Goal: Task Accomplishment & Management: Manage account settings

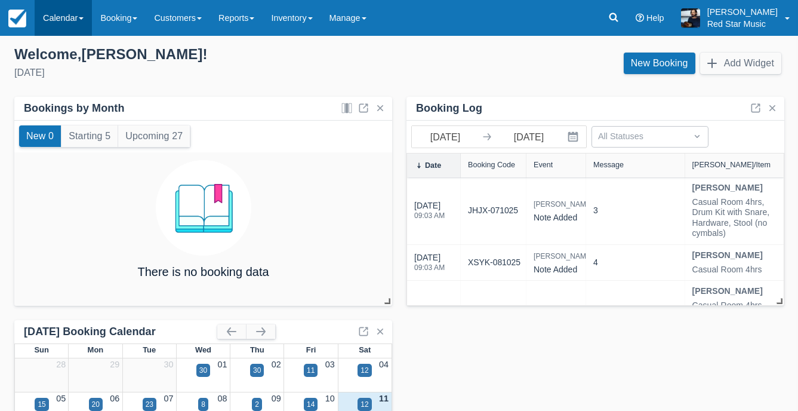
click at [51, 6] on link "Calendar" at bounding box center [63, 18] width 57 height 36
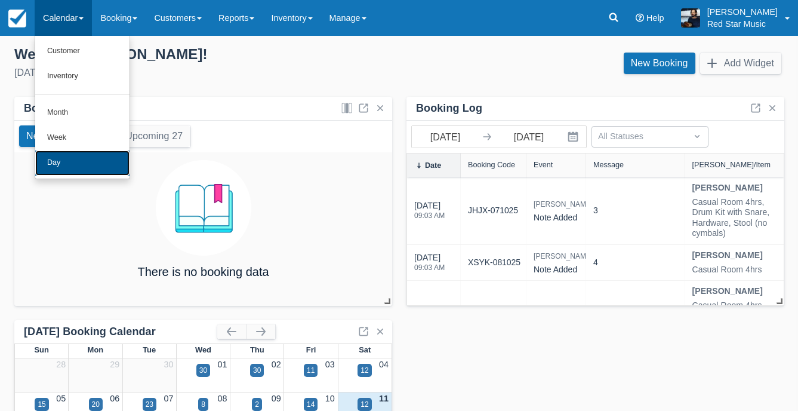
click at [87, 167] on link "Day" at bounding box center [82, 162] width 94 height 25
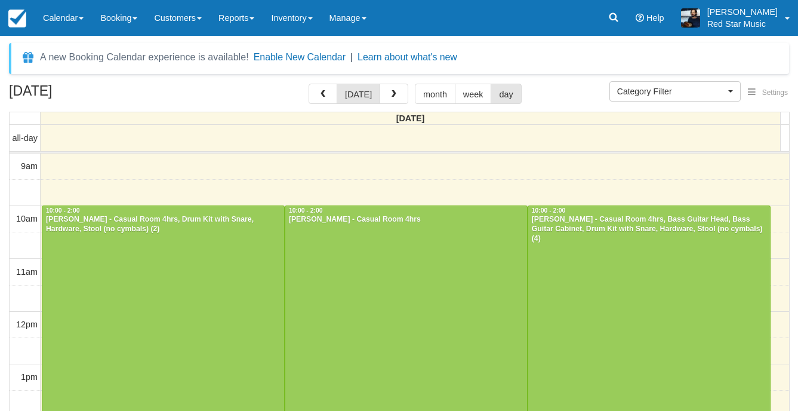
select select
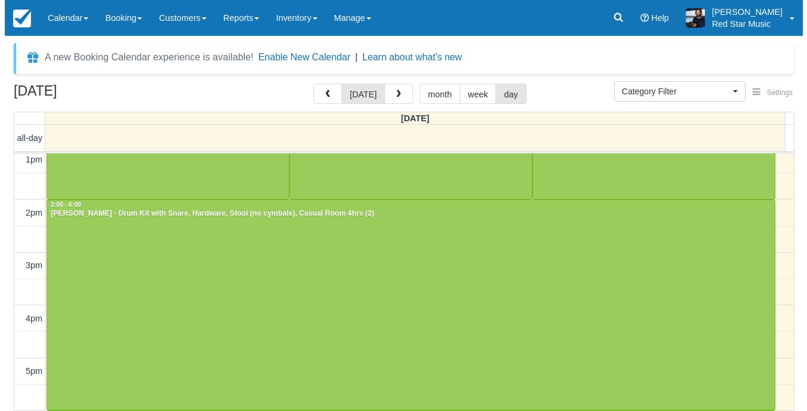
scroll to position [214, 0]
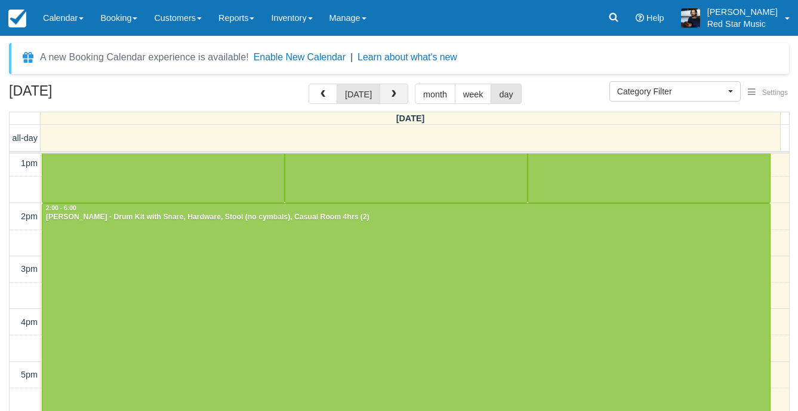
click at [392, 91] on span "button" at bounding box center [394, 94] width 8 height 8
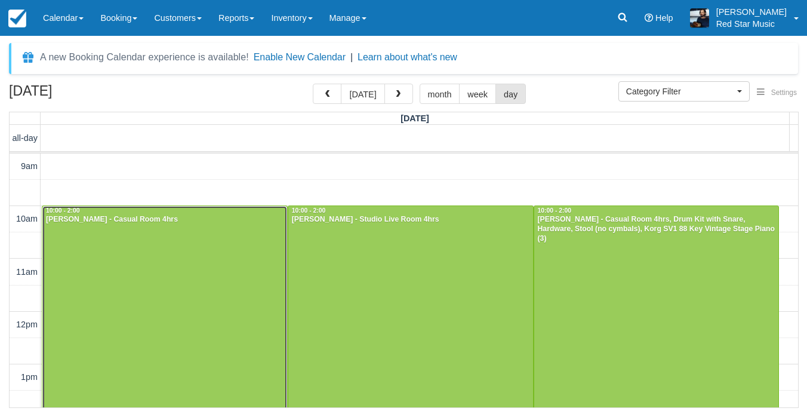
click at [164, 279] on div at bounding box center [164, 311] width 245 height 210
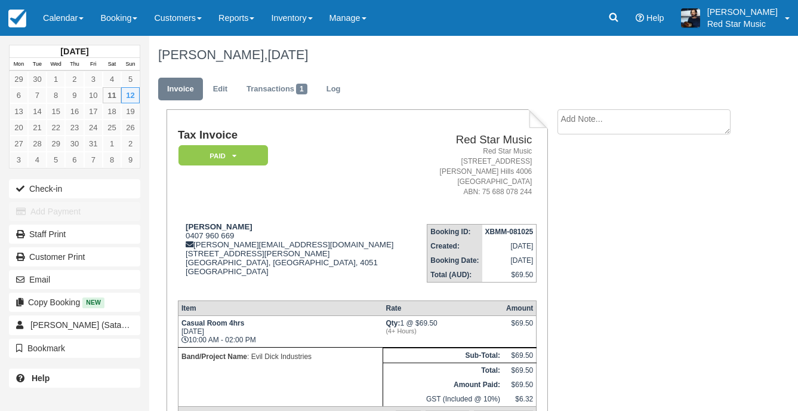
click at [643, 112] on textarea at bounding box center [643, 121] width 173 height 25
type textarea "1"
click at [589, 192] on button "Create" at bounding box center [584, 190] width 54 height 20
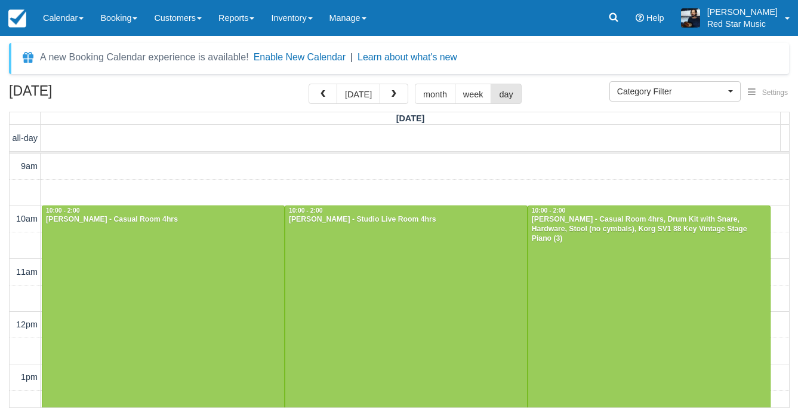
select select
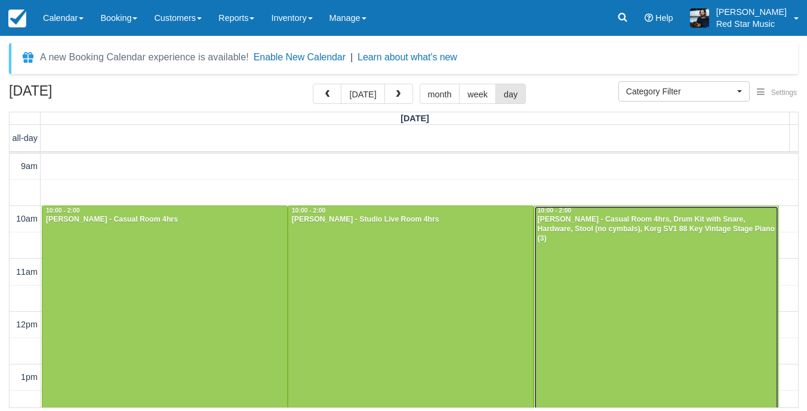
click at [584, 255] on div at bounding box center [656, 311] width 245 height 210
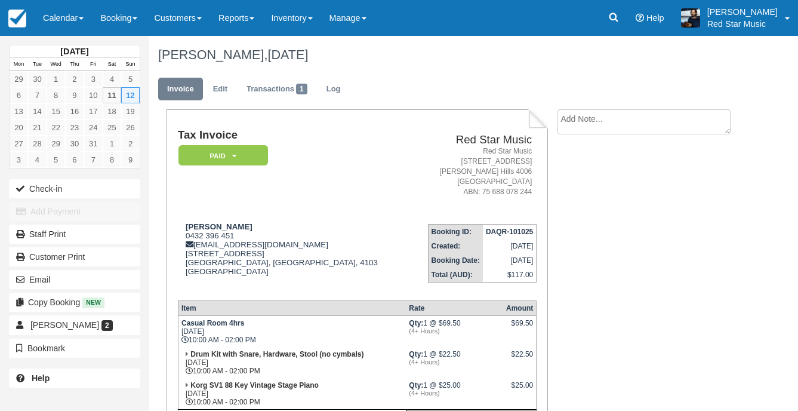
click at [619, 125] on textarea at bounding box center [643, 121] width 173 height 25
type textarea "3"
click at [568, 192] on icon "button" at bounding box center [571, 190] width 13 height 8
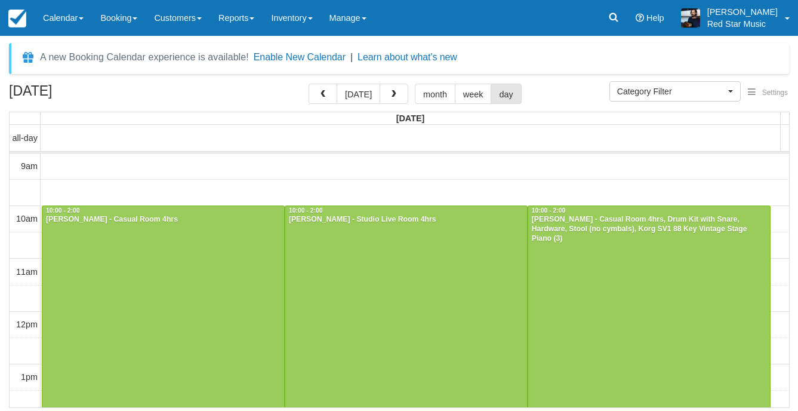
select select
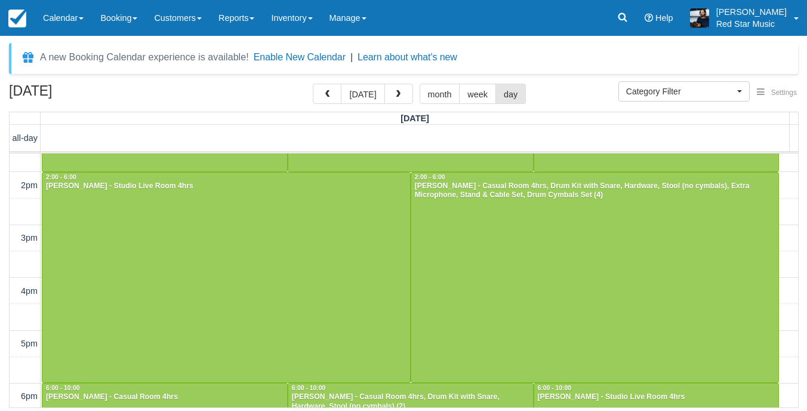
scroll to position [179, 0]
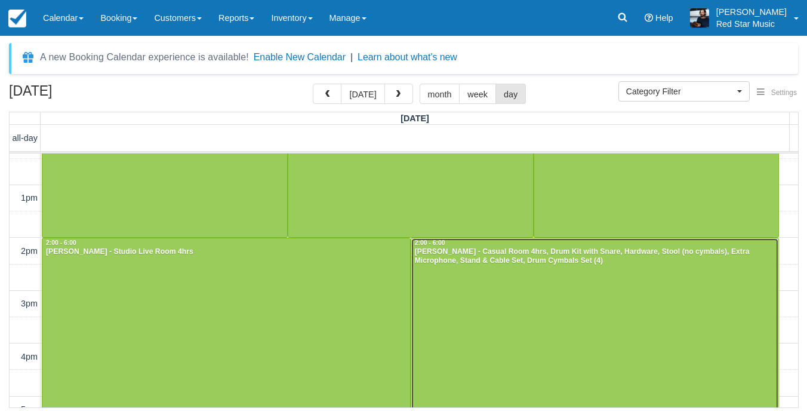
click at [621, 300] on div at bounding box center [595, 343] width 368 height 210
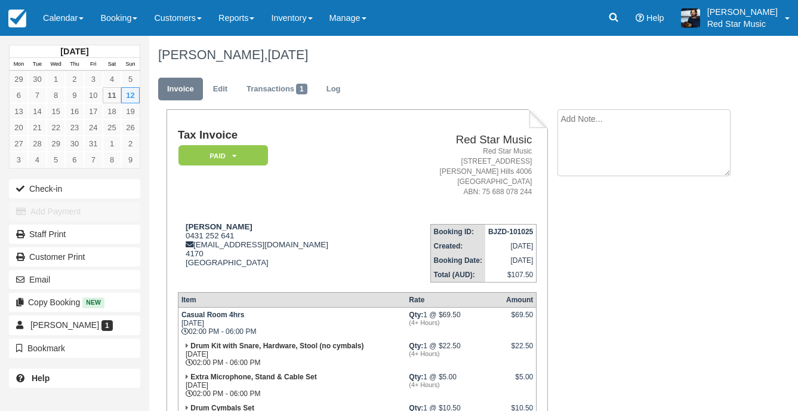
click at [616, 121] on textarea at bounding box center [643, 142] width 173 height 67
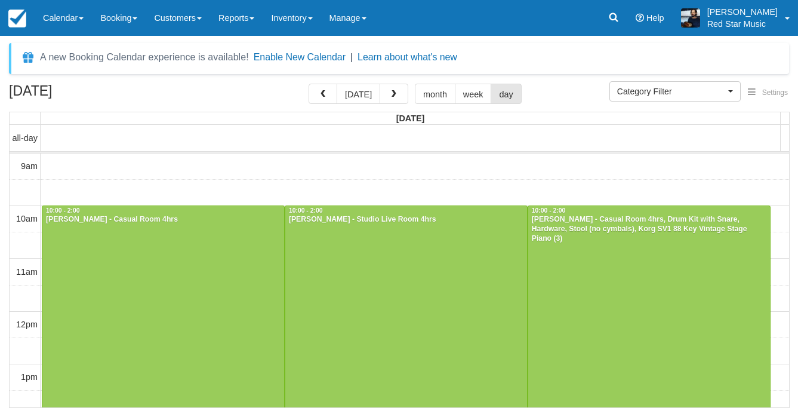
select select
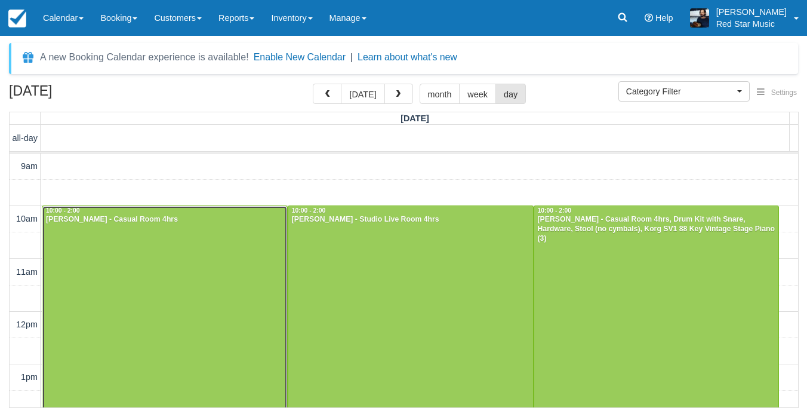
click at [244, 265] on div at bounding box center [164, 311] width 245 height 210
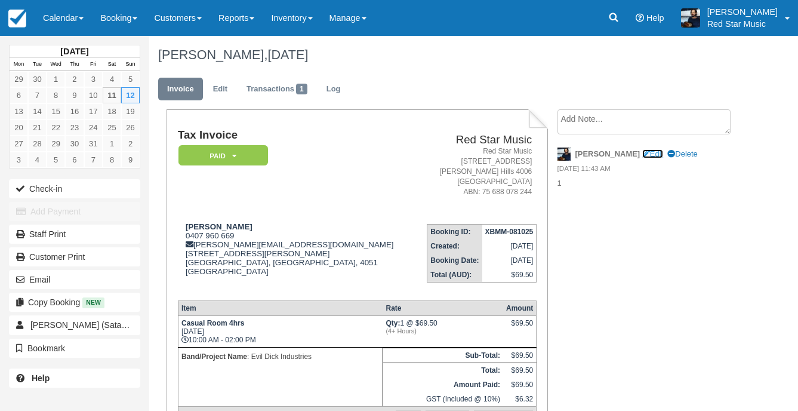
click at [642, 156] on link "Edit" at bounding box center [652, 153] width 21 height 9
type textarea "1"
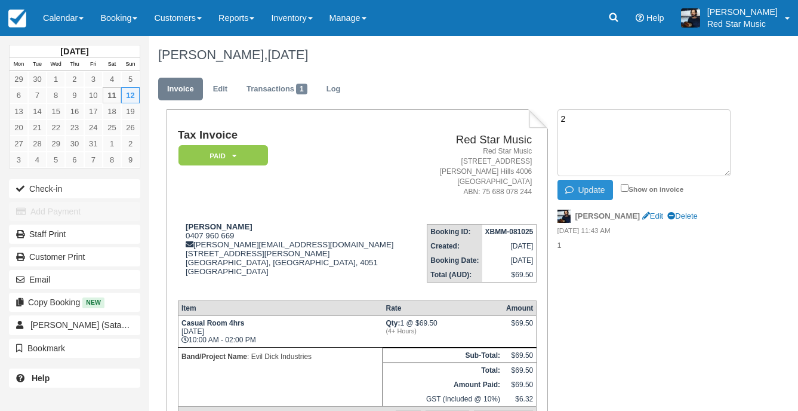
type textarea "2"
click at [591, 189] on button "Update" at bounding box center [585, 190] width 56 height 20
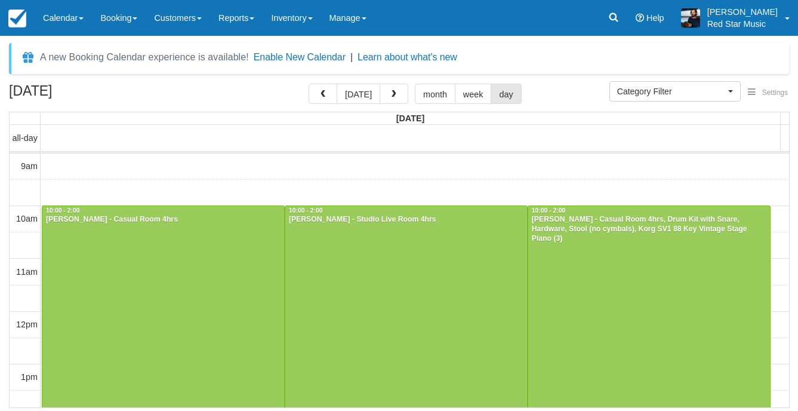
select select
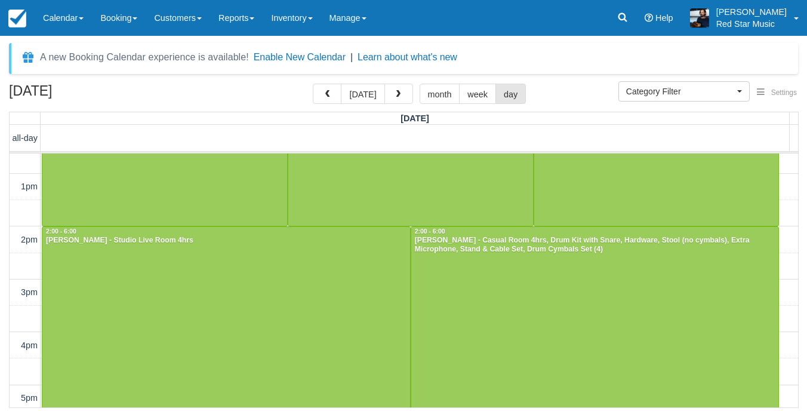
scroll to position [179, 0]
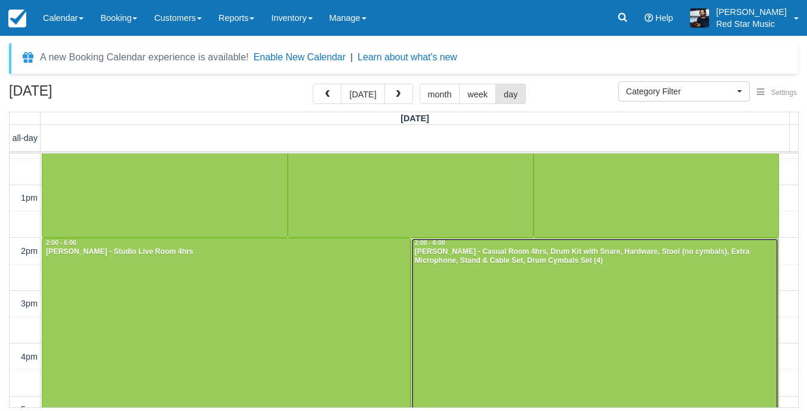
click at [454, 292] on div at bounding box center [595, 343] width 368 height 210
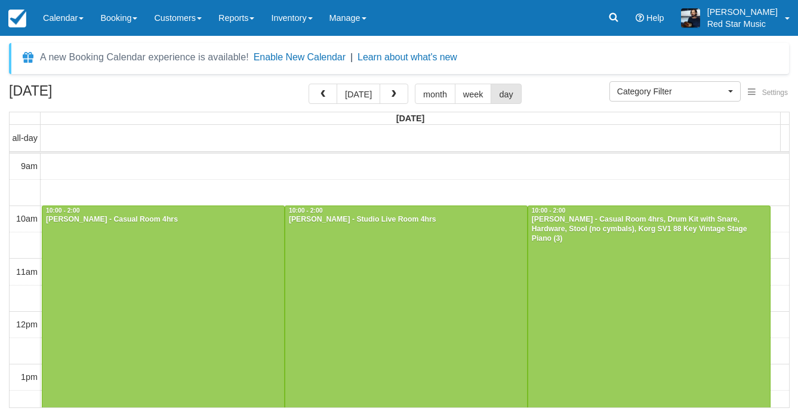
select select
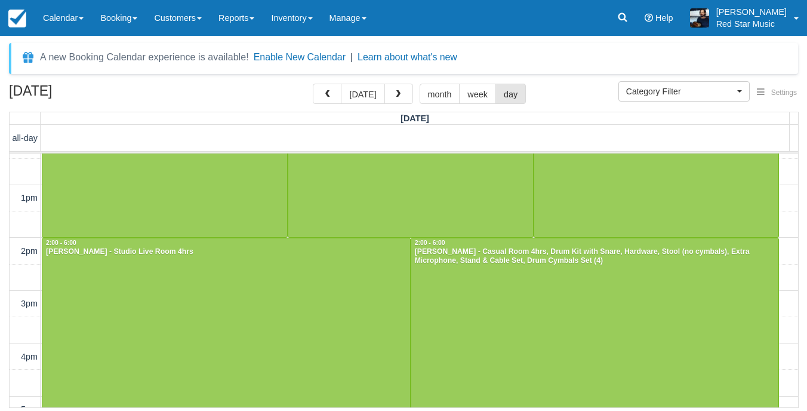
scroll to position [60, 0]
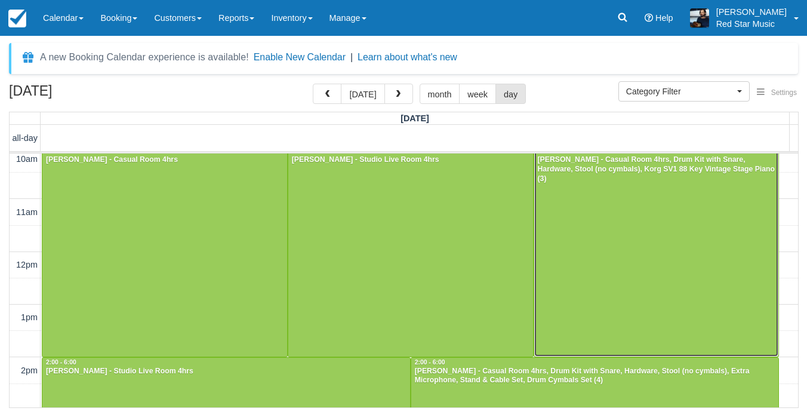
click at [556, 300] on div at bounding box center [656, 251] width 245 height 210
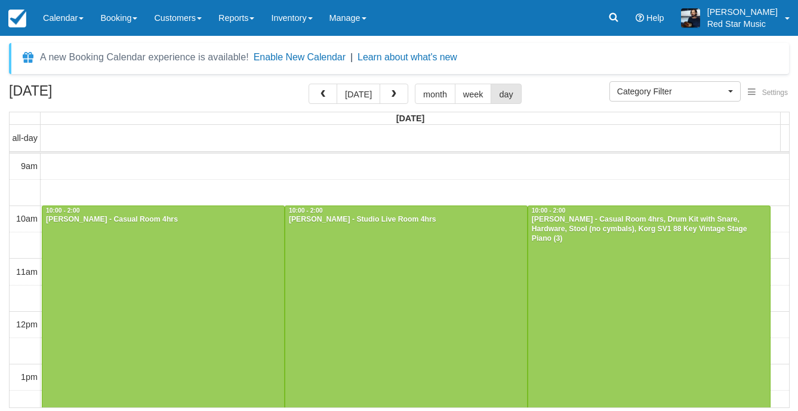
select select
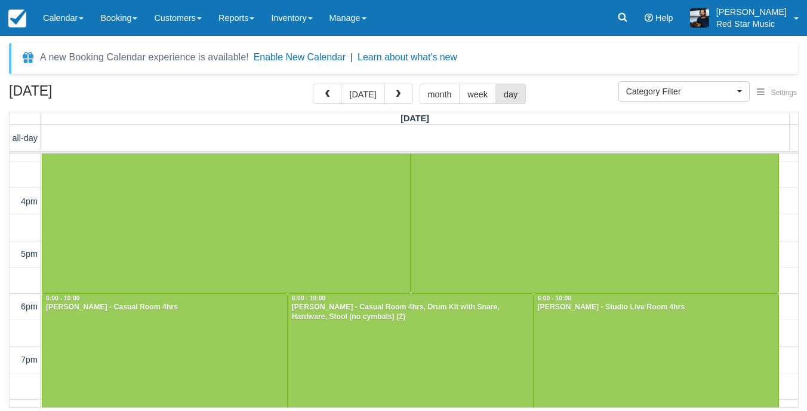
scroll to position [226, 0]
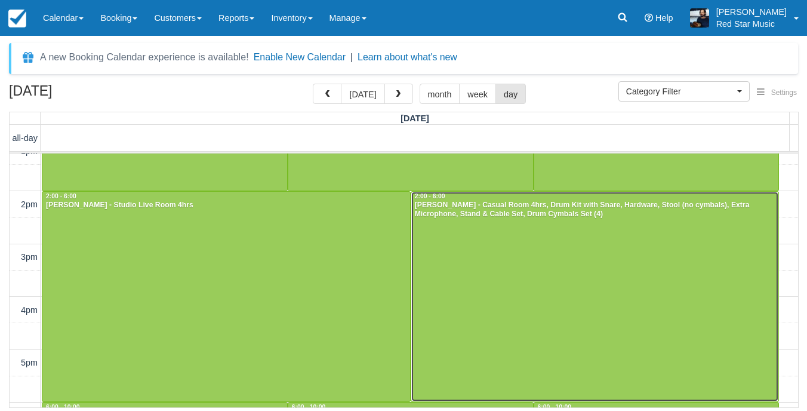
click at [602, 307] on div at bounding box center [595, 297] width 368 height 210
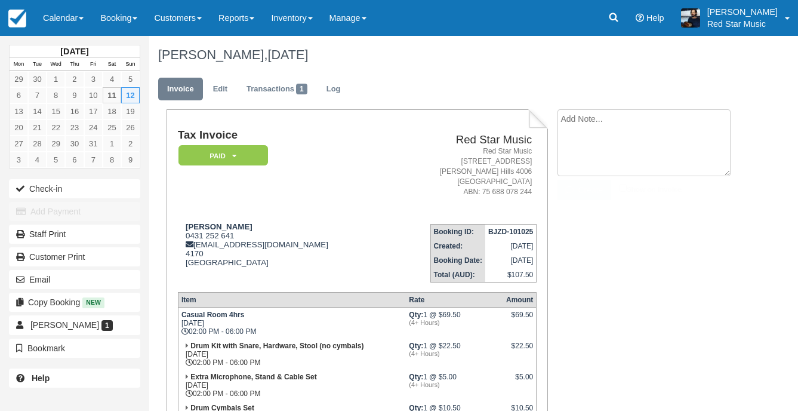
click at [620, 130] on textarea at bounding box center [643, 142] width 173 height 67
type textarea "3"
click at [597, 187] on button "Create" at bounding box center [584, 190] width 54 height 20
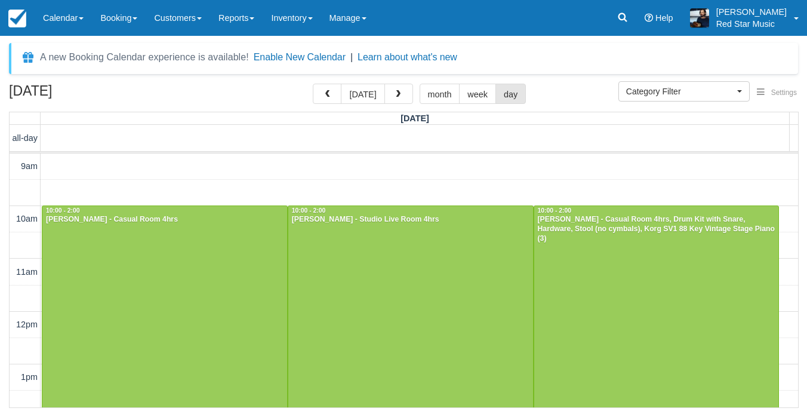
select select
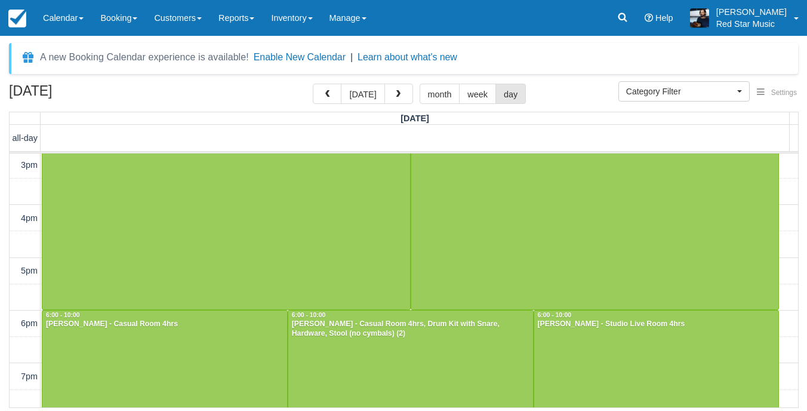
scroll to position [405, 0]
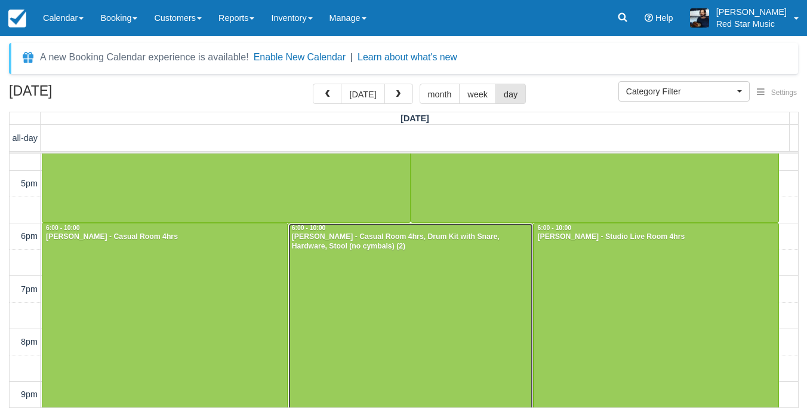
click at [480, 336] on div at bounding box center [410, 327] width 245 height 209
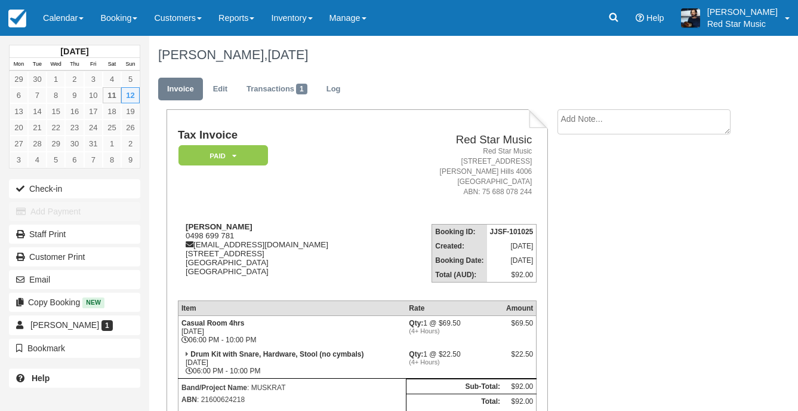
click at [679, 126] on textarea at bounding box center [643, 121] width 173 height 25
type textarea "3"
click at [599, 192] on button "Create" at bounding box center [584, 190] width 54 height 20
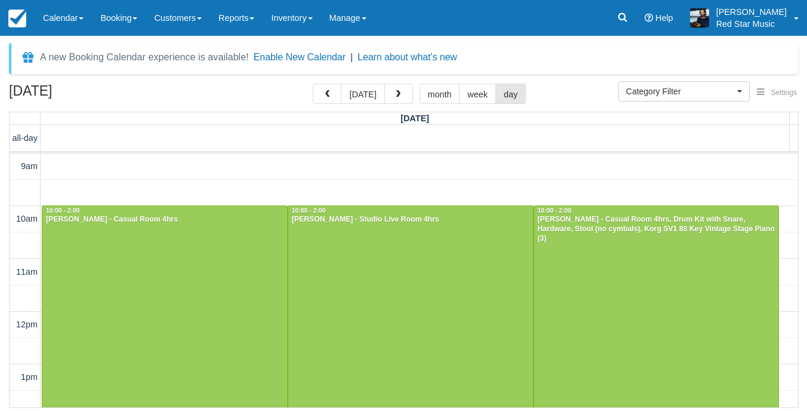
select select
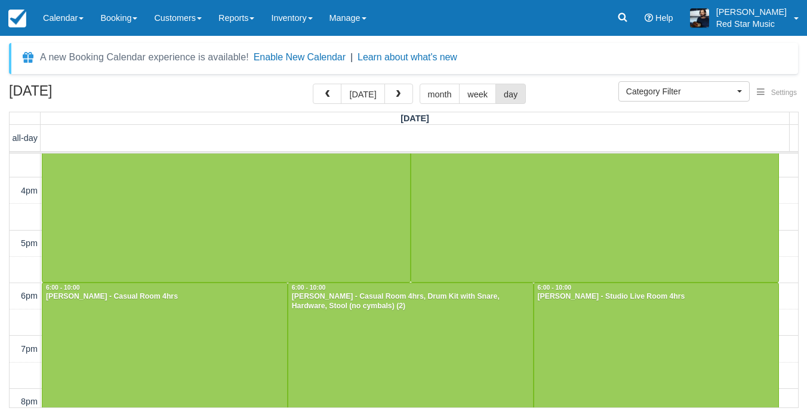
scroll to position [431, 0]
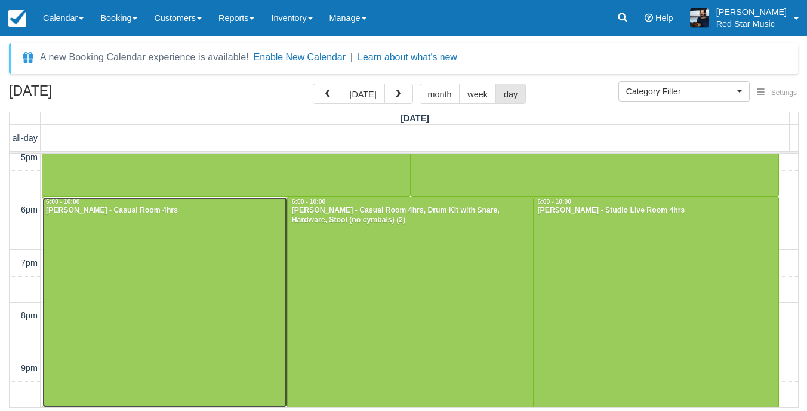
click at [172, 256] on div at bounding box center [164, 301] width 245 height 209
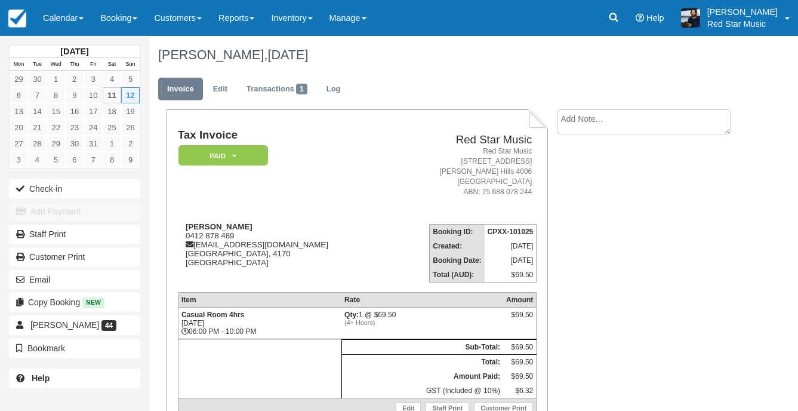
click at [624, 106] on ul "Invoice Edit Transactions 1 Log" at bounding box center [448, 92] width 581 height 36
click at [620, 113] on textarea at bounding box center [643, 121] width 173 height 25
type textarea "2"
click at [603, 190] on button "Create" at bounding box center [584, 190] width 54 height 20
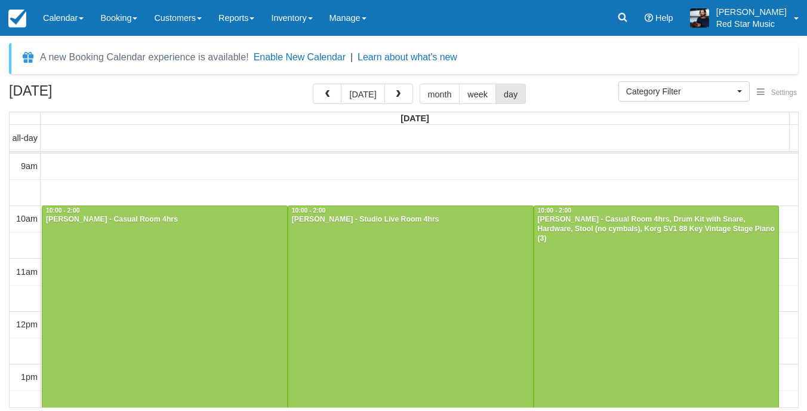
select select
click at [399, 91] on span "button" at bounding box center [398, 94] width 8 height 8
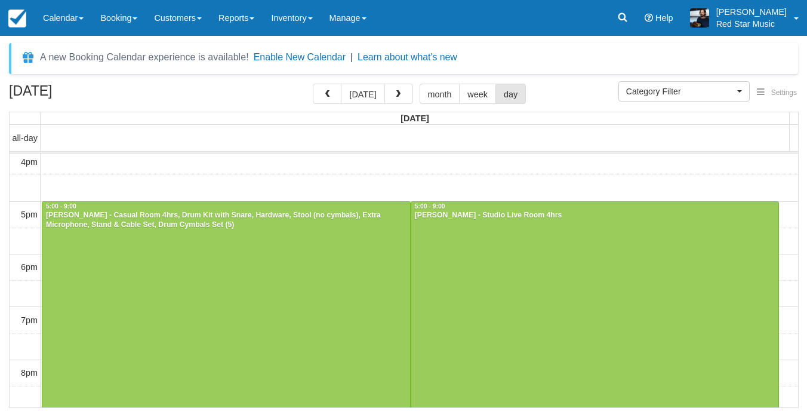
scroll to position [378, 0]
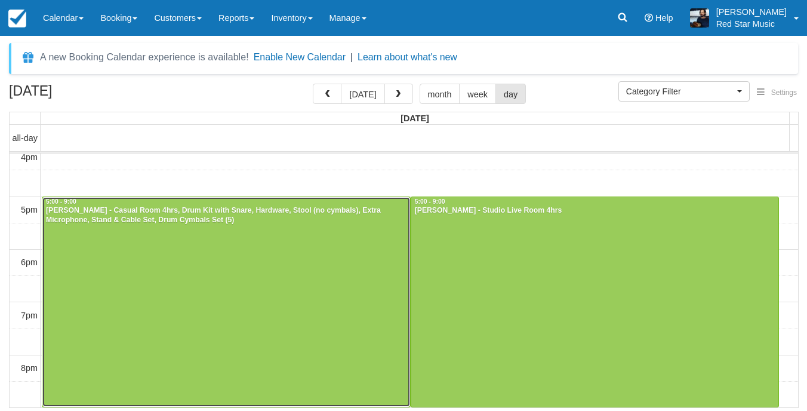
click at [358, 264] on div at bounding box center [226, 301] width 368 height 209
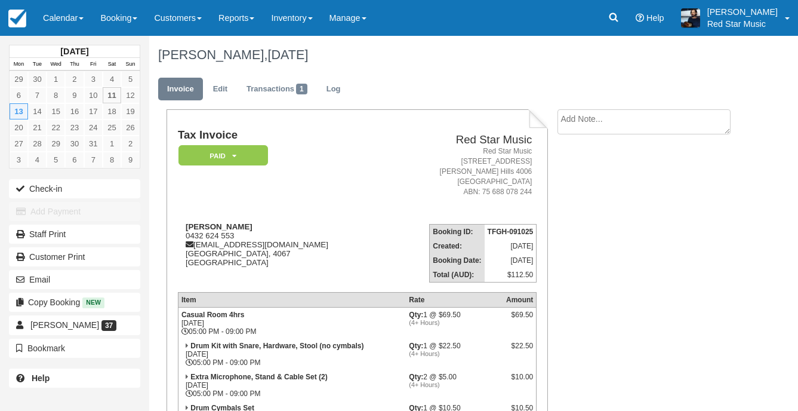
click at [629, 119] on textarea at bounding box center [643, 121] width 173 height 25
type textarea "3"
click at [586, 183] on button "Create" at bounding box center [584, 190] width 54 height 20
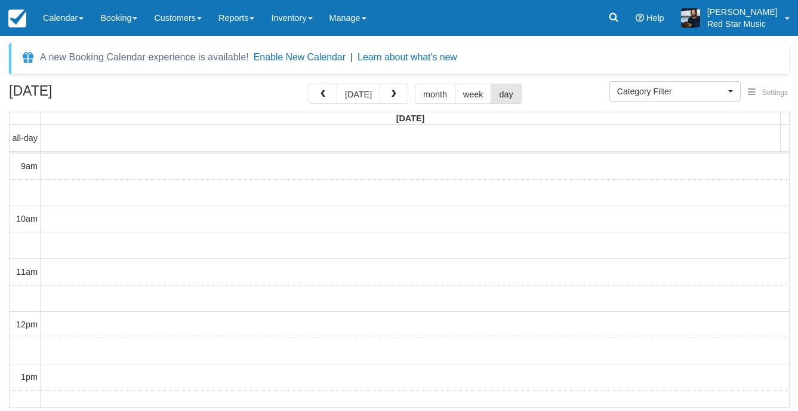
select select
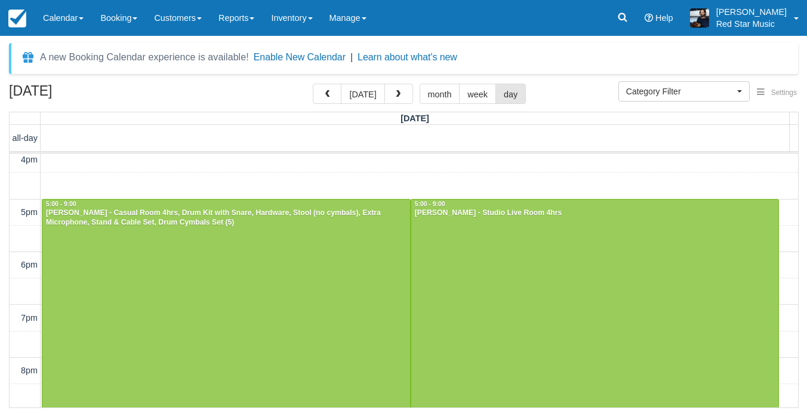
scroll to position [378, 0]
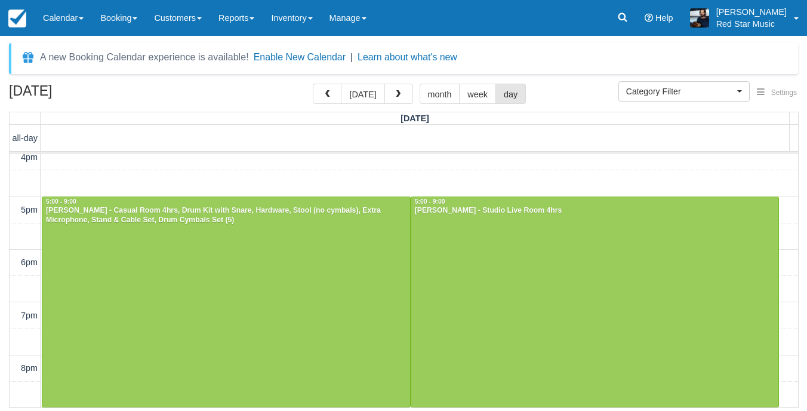
drag, startPoint x: 363, startPoint y: 91, endPoint x: 372, endPoint y: 109, distance: 19.5
click at [363, 91] on button "today" at bounding box center [363, 94] width 44 height 20
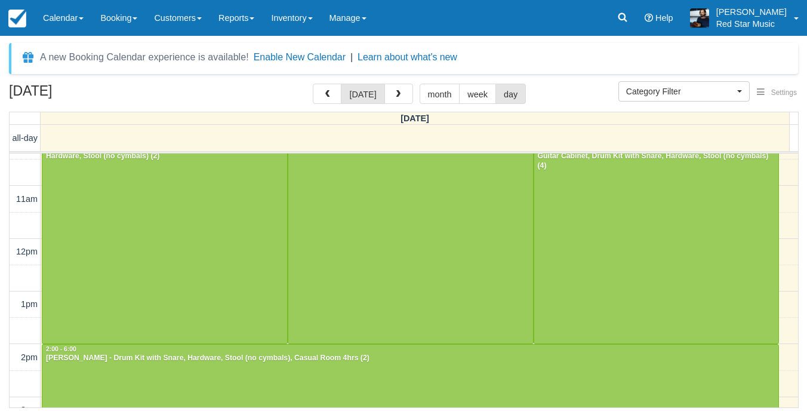
scroll to position [192, 0]
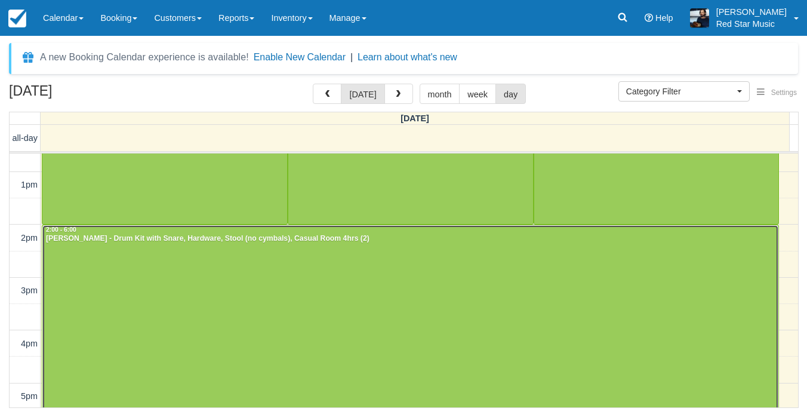
click at [333, 289] on div at bounding box center [410, 330] width 736 height 210
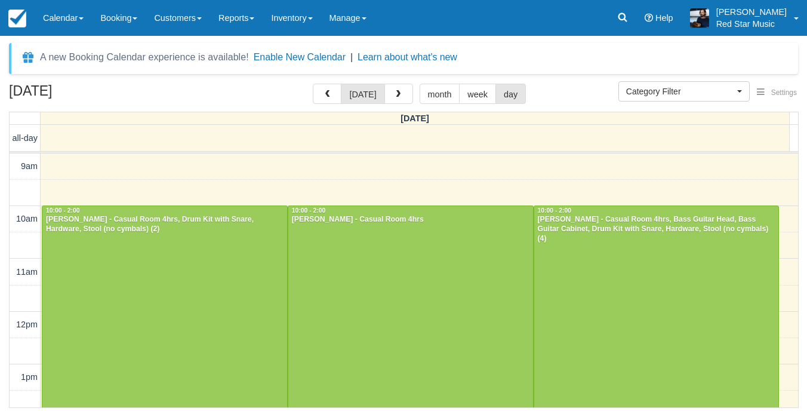
select select
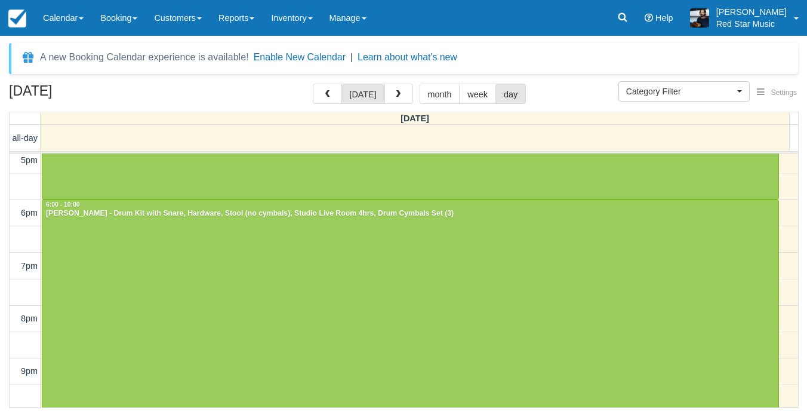
scroll to position [431, 0]
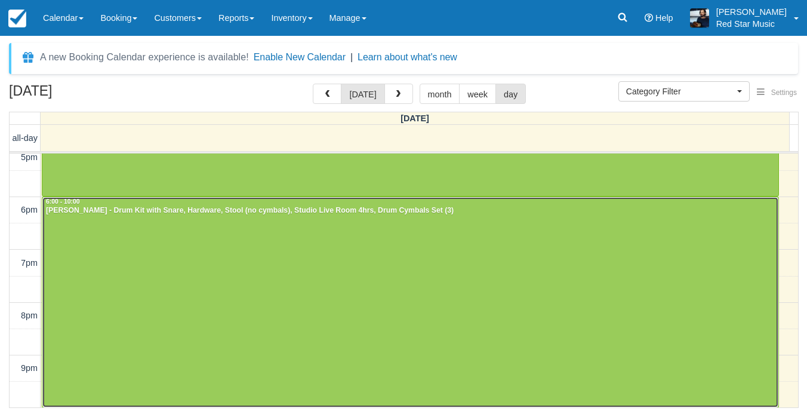
click at [393, 266] on div at bounding box center [410, 301] width 736 height 209
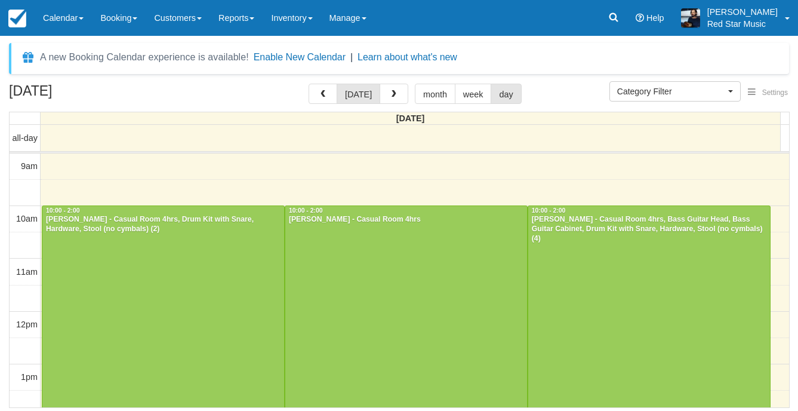
select select
click at [397, 95] on span "button" at bounding box center [398, 94] width 8 height 8
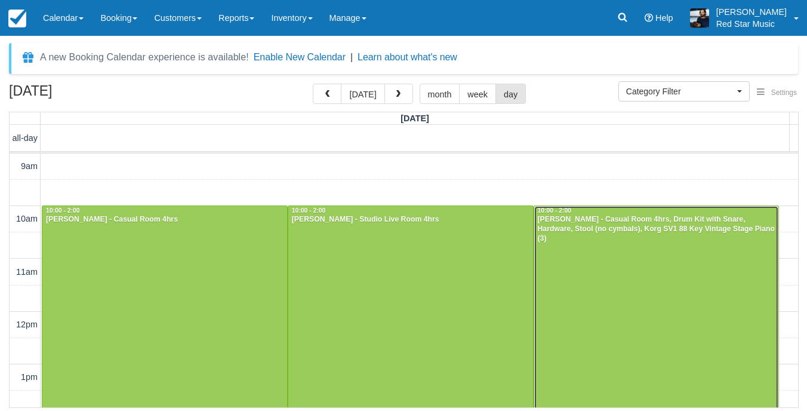
click at [583, 275] on div at bounding box center [656, 311] width 245 height 210
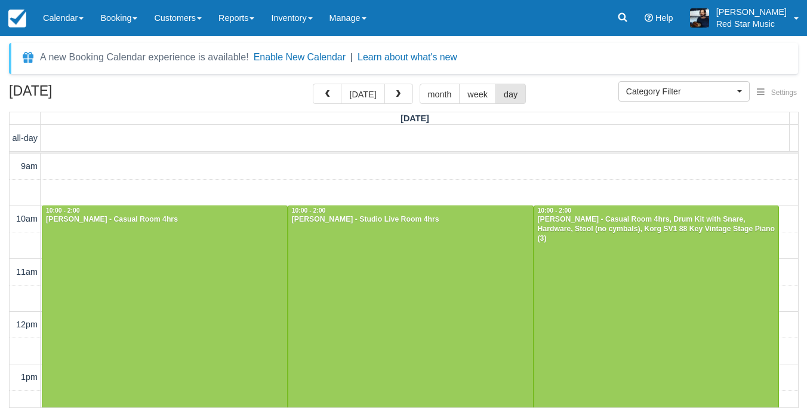
select select
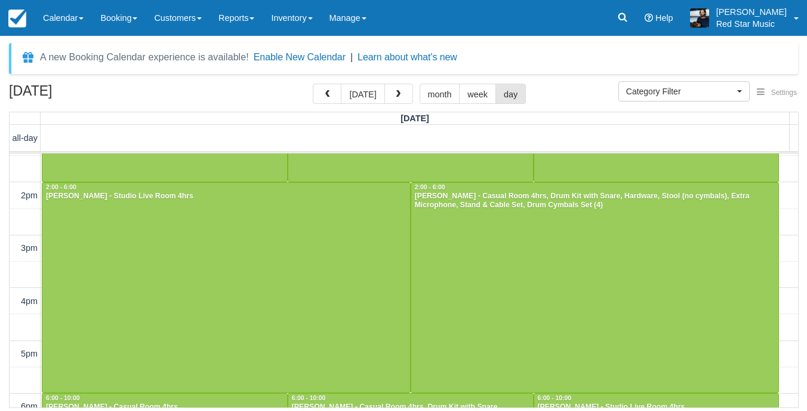
scroll to position [239, 0]
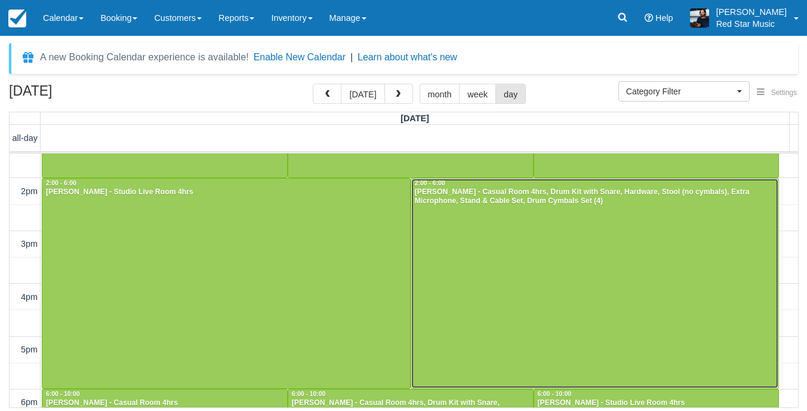
click at [609, 285] on div at bounding box center [595, 283] width 368 height 210
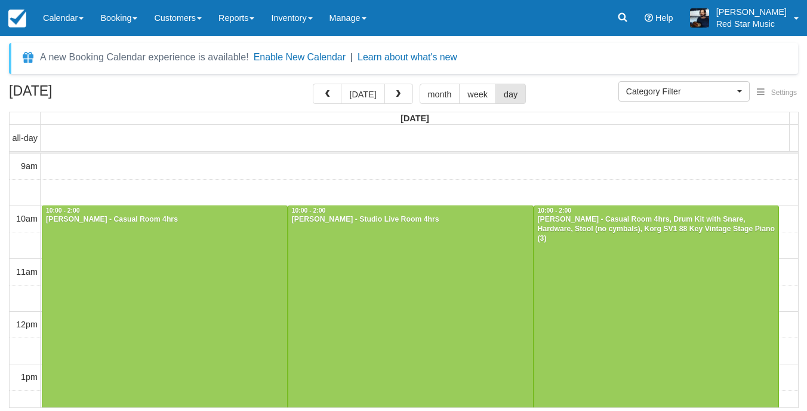
select select
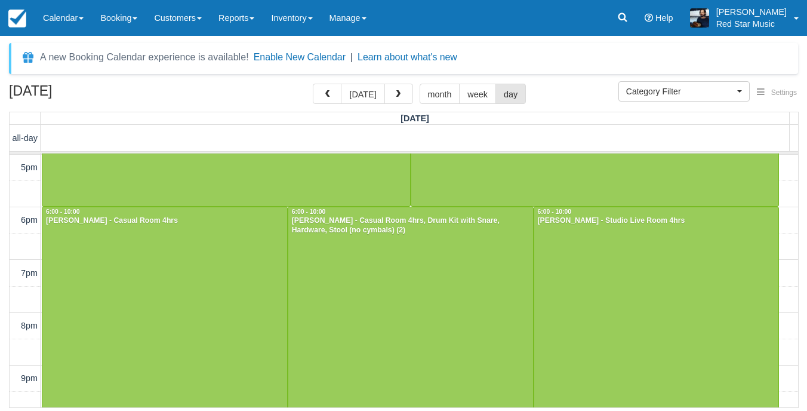
scroll to position [431, 0]
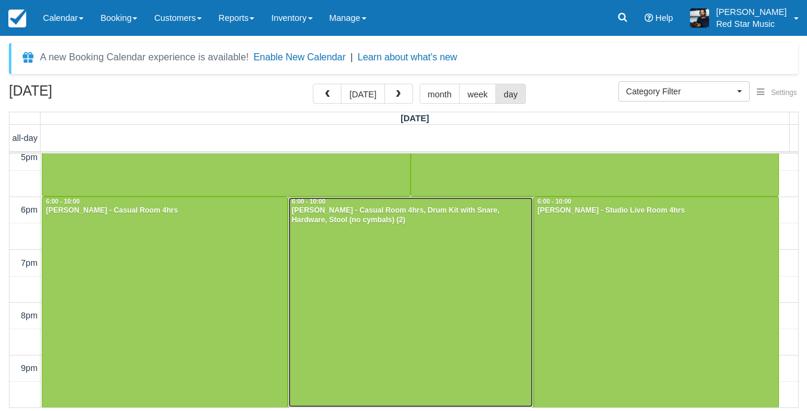
click at [345, 278] on div at bounding box center [410, 301] width 245 height 209
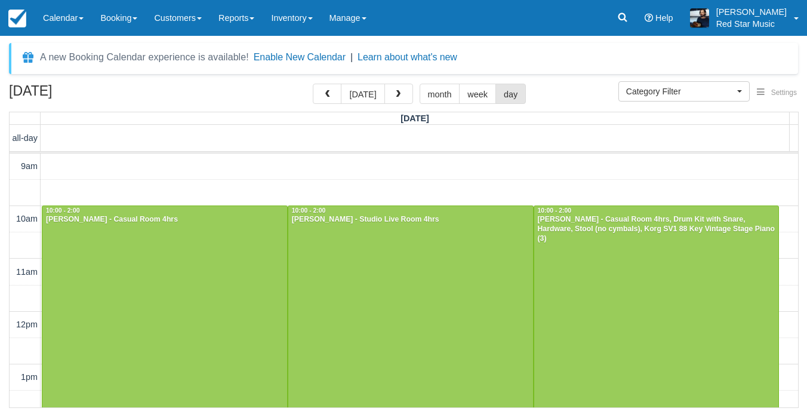
select select
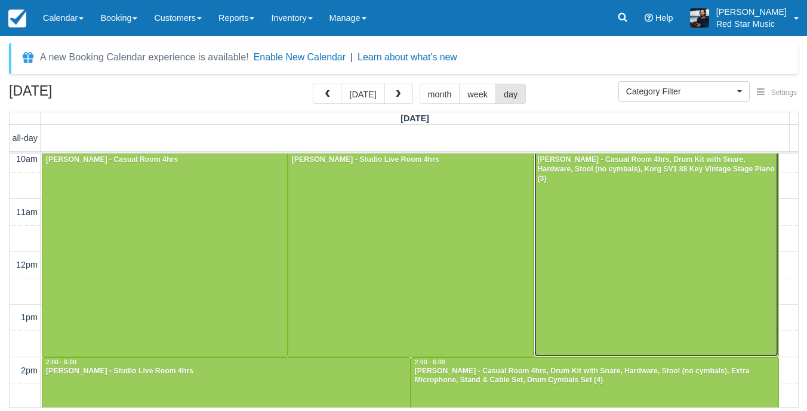
click at [673, 221] on div at bounding box center [656, 251] width 245 height 210
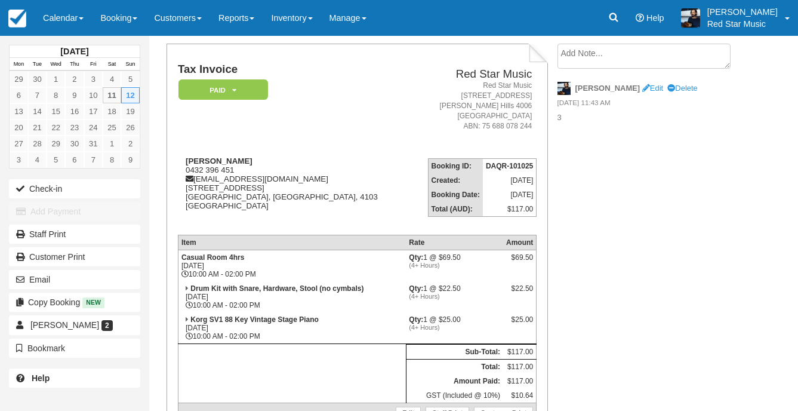
scroll to position [160, 0]
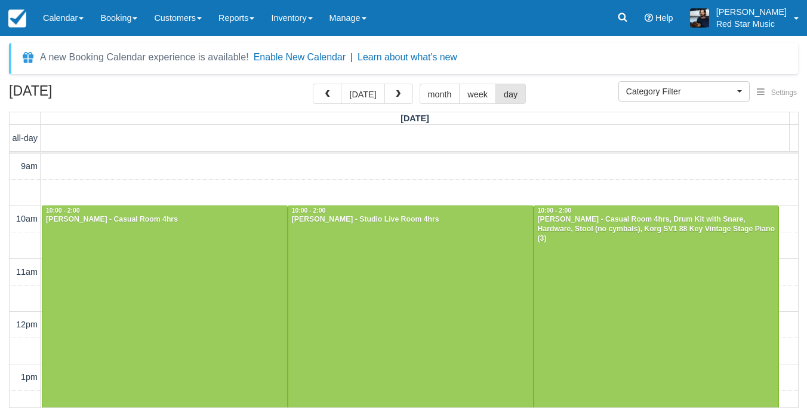
select select
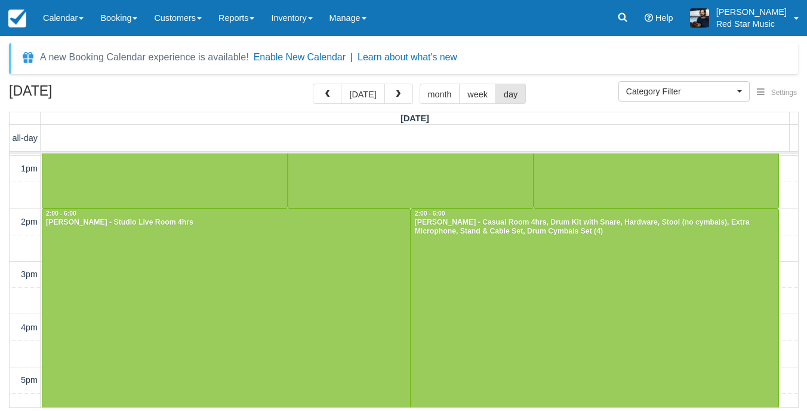
scroll to position [166, 0]
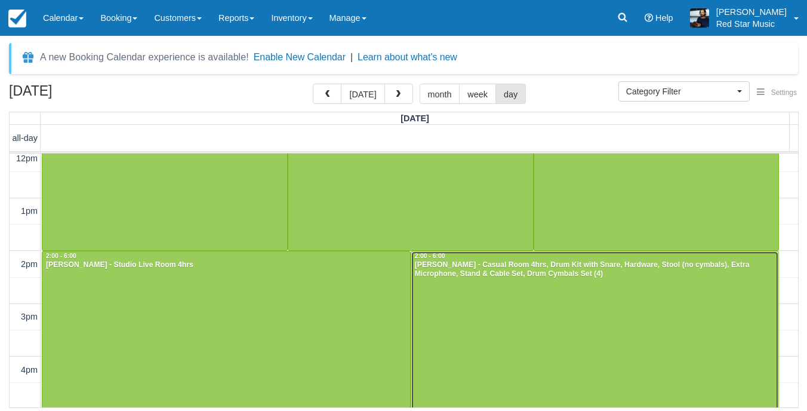
click at [584, 318] on div at bounding box center [595, 356] width 368 height 210
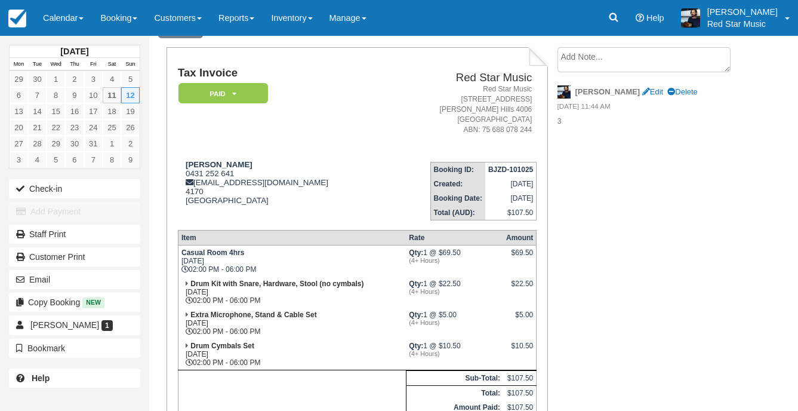
scroll to position [119, 0]
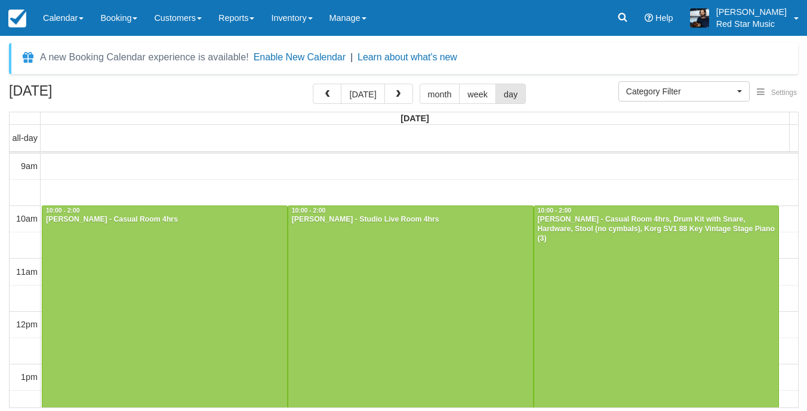
select select
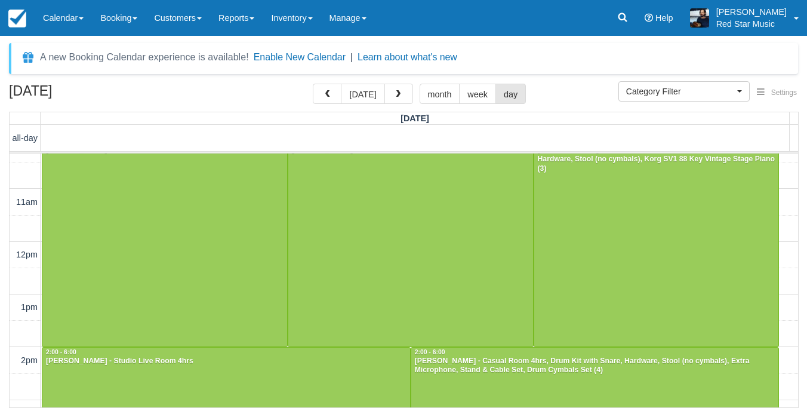
scroll to position [179, 0]
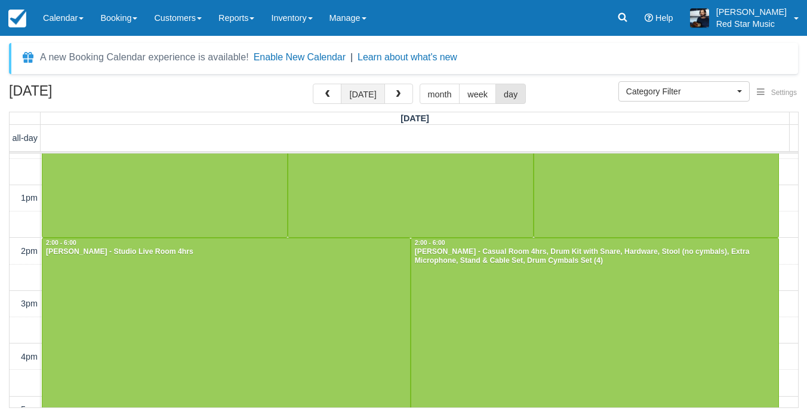
click at [374, 97] on button "[DATE]" at bounding box center [363, 94] width 44 height 20
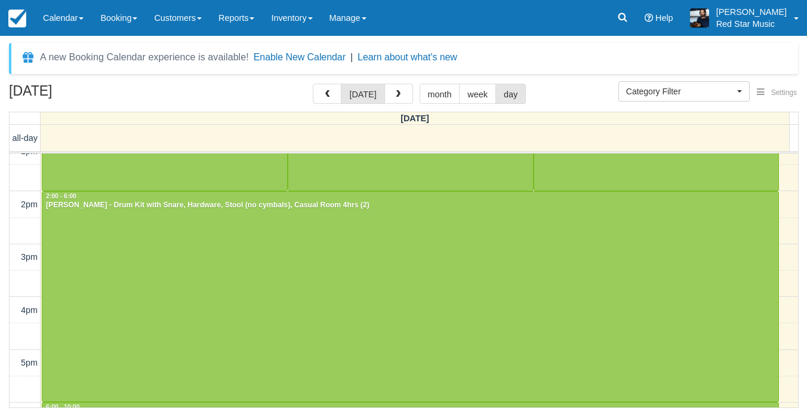
scroll to position [431, 0]
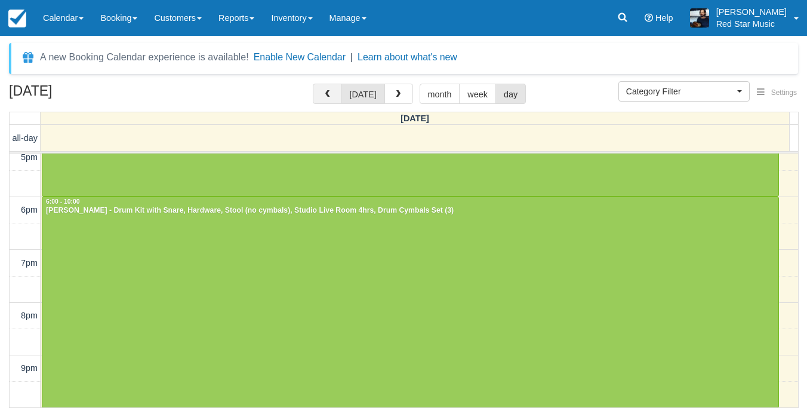
click at [337, 99] on button "button" at bounding box center [327, 94] width 29 height 20
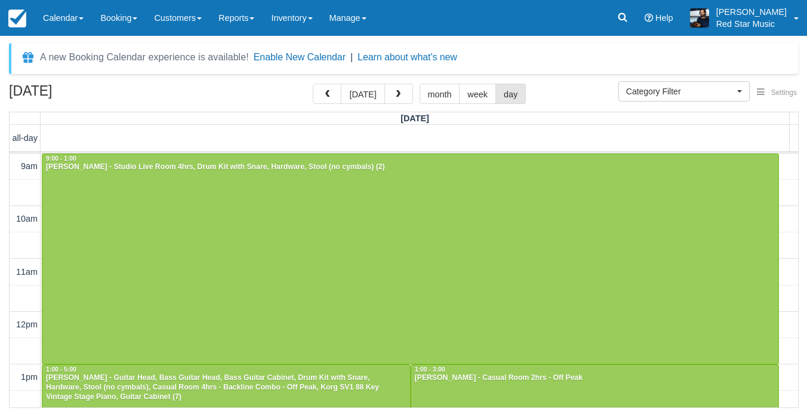
scroll to position [106, 0]
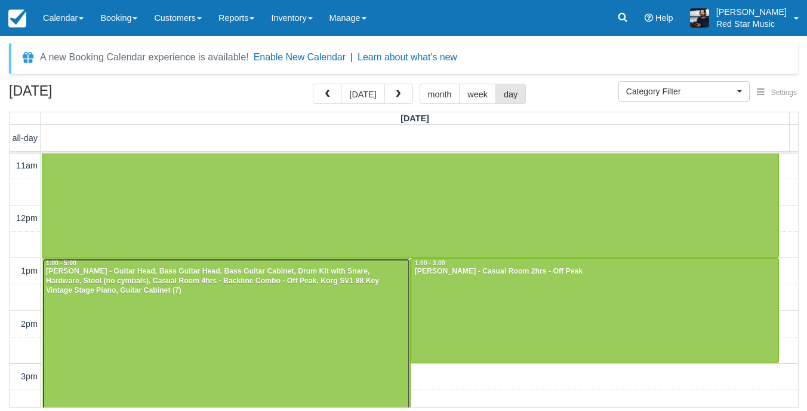
click at [252, 297] on div at bounding box center [226, 363] width 368 height 210
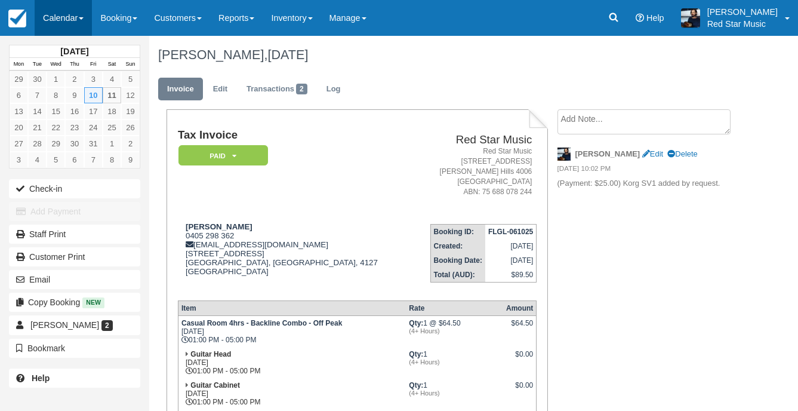
click at [56, 14] on link "Calendar" at bounding box center [63, 18] width 57 height 36
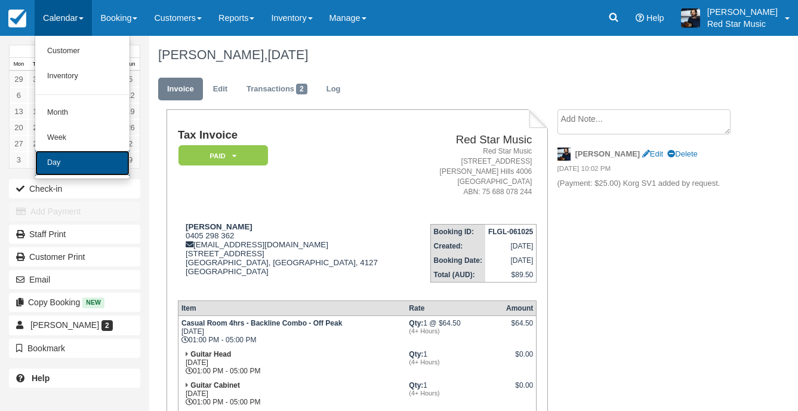
click at [72, 158] on link "Day" at bounding box center [82, 162] width 94 height 25
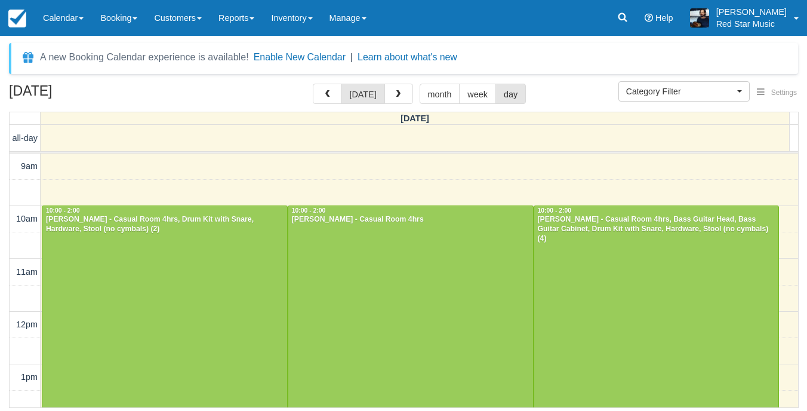
select select
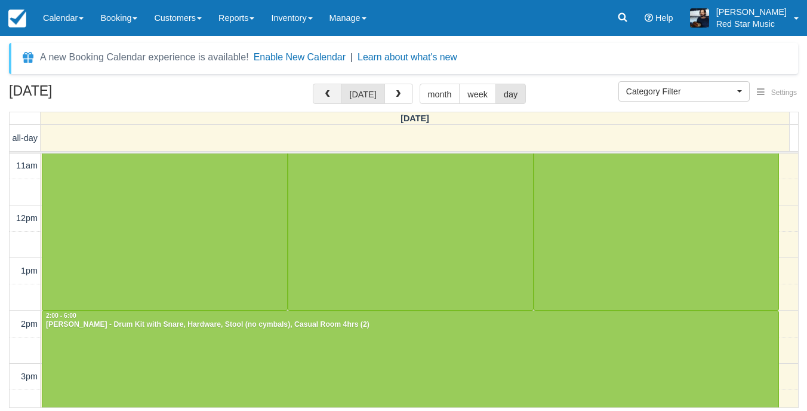
click at [329, 95] on span "button" at bounding box center [327, 94] width 8 height 8
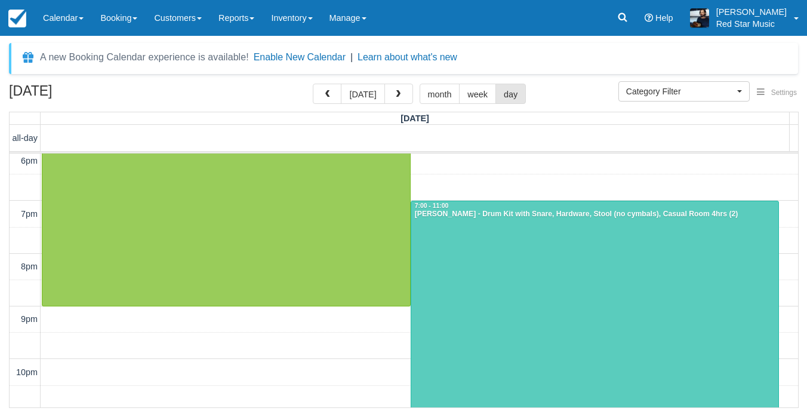
scroll to position [484, 0]
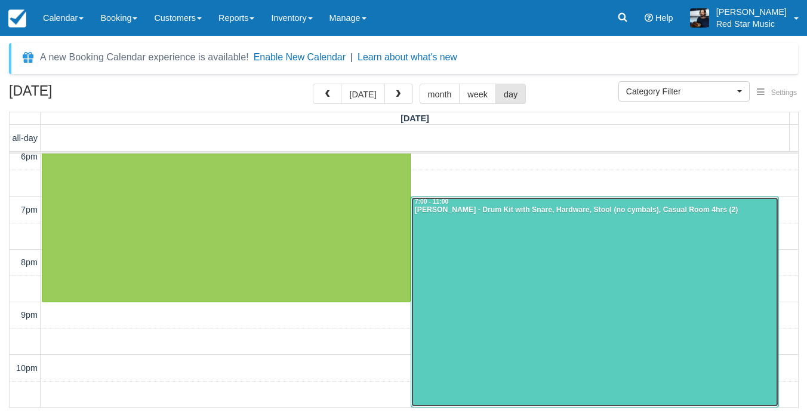
click at [510, 241] on div at bounding box center [595, 301] width 368 height 209
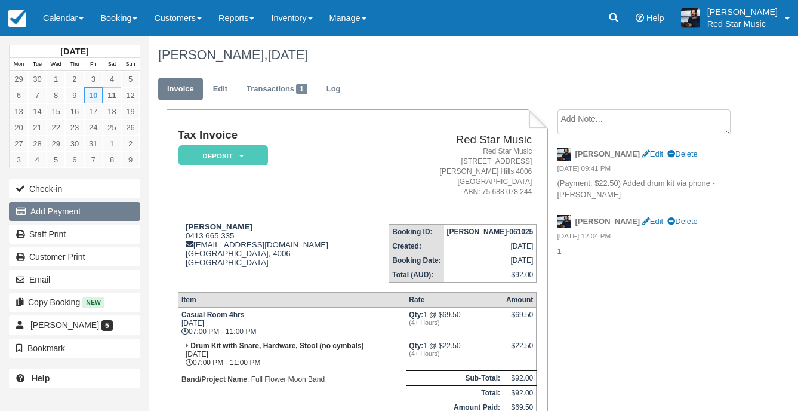
click at [67, 215] on button "Add Payment" at bounding box center [74, 211] width 131 height 19
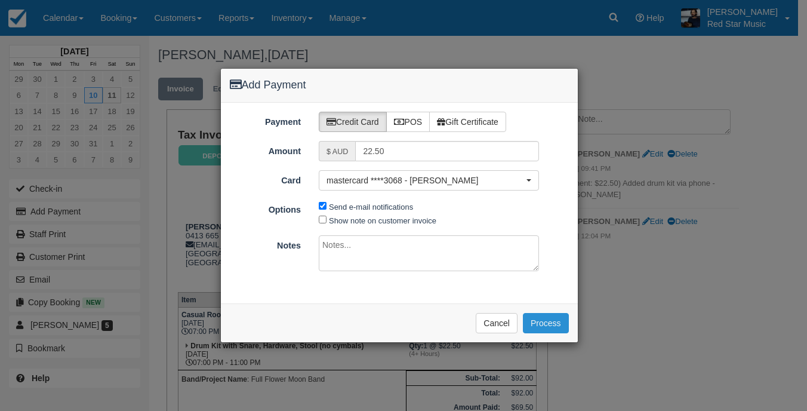
click at [532, 319] on button "Process" at bounding box center [546, 323] width 46 height 20
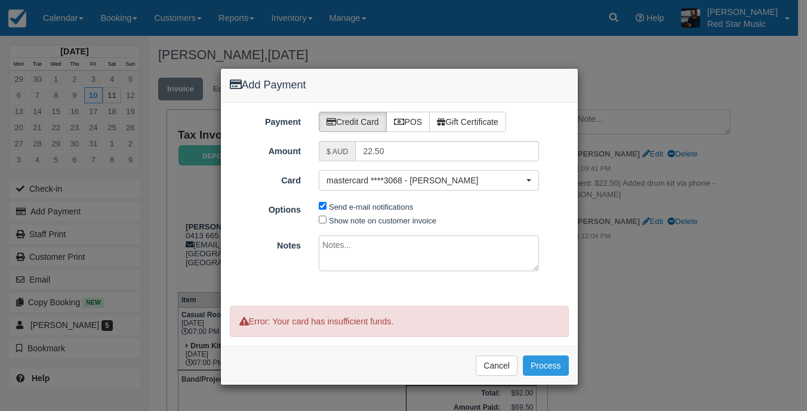
click at [645, 101] on div "Add Payment Payment Credit Card POS Gift Certificate Amount $ AUD 22.50 Card ma…" at bounding box center [403, 205] width 807 height 411
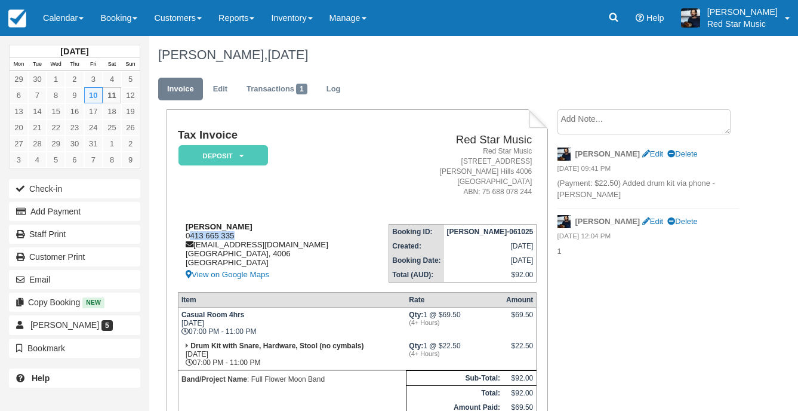
drag, startPoint x: 235, startPoint y: 235, endPoint x: 189, endPoint y: 235, distance: 46.6
click at [189, 235] on div "Katherine Herrington 0413 665 335 fullflowermoonband@gmail.com Victoria, 4006 A…" at bounding box center [268, 252] width 181 height 60
drag, startPoint x: 189, startPoint y: 235, endPoint x: 379, endPoint y: 207, distance: 192.4
click at [380, 207] on td "Red Star Music Red Star Music 2/156 Abbotsford Road Bowen Hills 4006 Australia …" at bounding box center [448, 171] width 178 height 85
drag, startPoint x: 248, startPoint y: 235, endPoint x: 184, endPoint y: 231, distance: 64.0
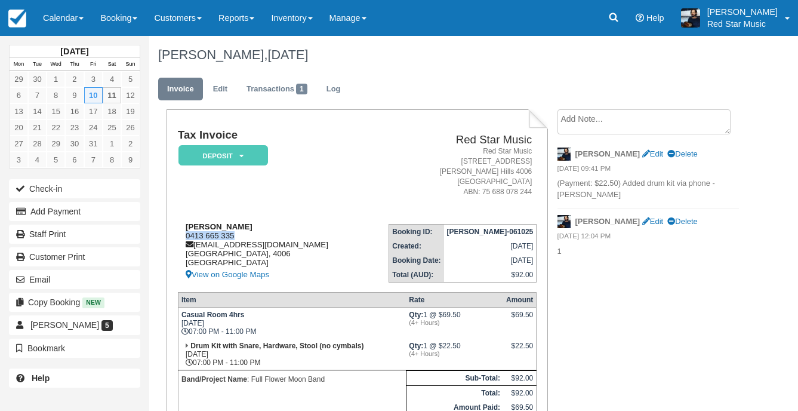
click at [184, 231] on div "Katherine Herrington 0413 665 335 fullflowermoonband@gmail.com Victoria, 4006 A…" at bounding box center [268, 252] width 181 height 60
drag, startPoint x: 184, startPoint y: 231, endPoint x: 378, endPoint y: 186, distance: 199.7
click at [379, 178] on address "Red Star Music 2/156 Abbotsford Road Bowen Hills 4006 Australia ABN: 75 688 078…" at bounding box center [447, 171] width 168 height 51
drag, startPoint x: 237, startPoint y: 234, endPoint x: 181, endPoint y: 234, distance: 56.1
click at [181, 234] on div "Katherine Herrington 0413 665 335 fullflowermoonband@gmail.com Victoria, 4006 A…" at bounding box center [268, 252] width 181 height 60
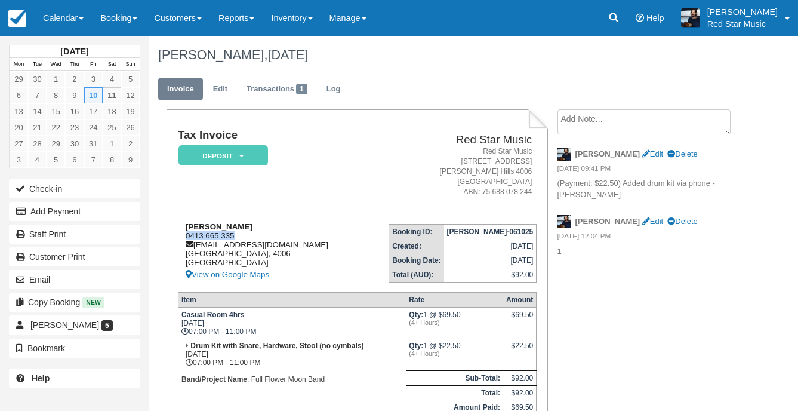
copy div "0413 665 335"
click at [276, 233] on div "Katherine Herrington 0413 665 335 fullflowermoonband@gmail.com Victoria, 4006 A…" at bounding box center [268, 252] width 181 height 60
drag, startPoint x: 322, startPoint y: 193, endPoint x: 318, endPoint y: 199, distance: 7.3
click at [318, 199] on td "Tax Invoice Deposit   Pending Reserved Paid Waiting Cancelled" at bounding box center [268, 171] width 181 height 85
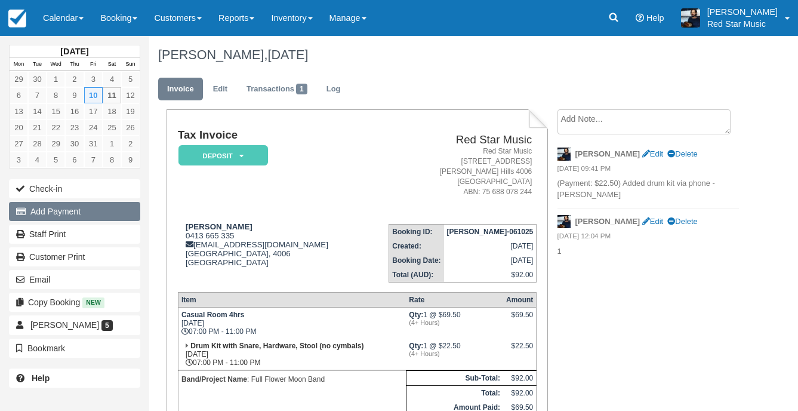
click at [95, 207] on button "Add Payment" at bounding box center [74, 211] width 131 height 19
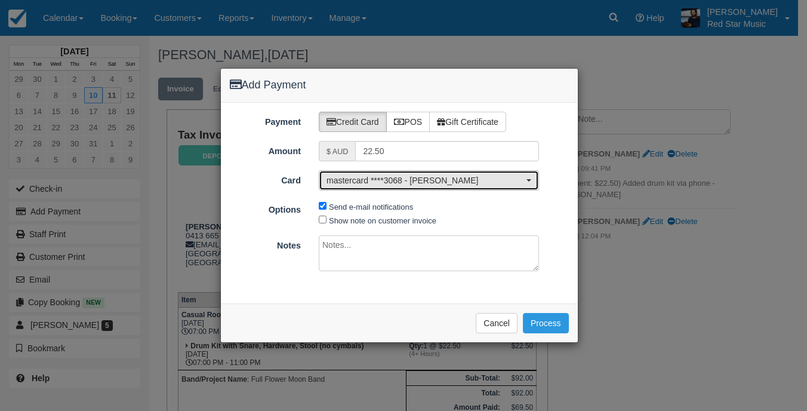
click at [393, 181] on span "mastercard ****3068 - Katherine Herrington" at bounding box center [424, 180] width 197 height 12
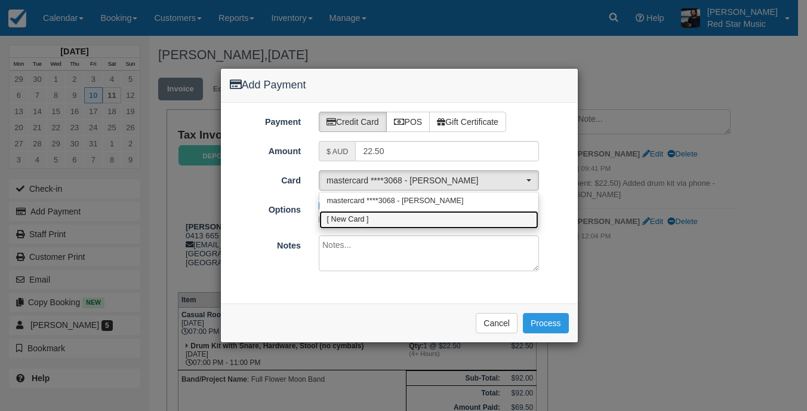
click at [366, 224] on span "[ New Card ]" at bounding box center [348, 219] width 42 height 11
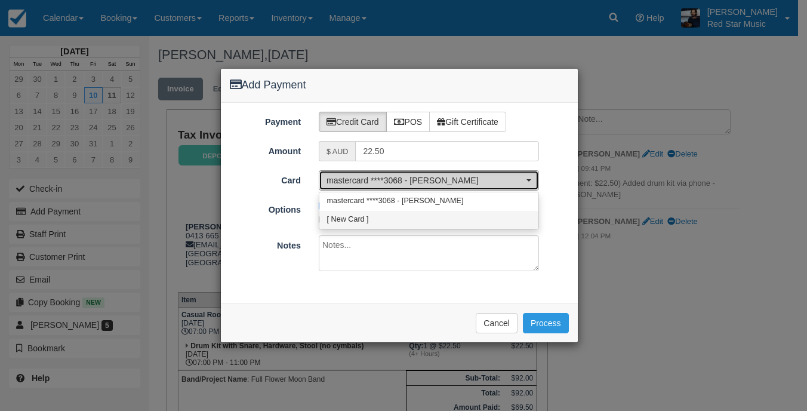
select select "0"
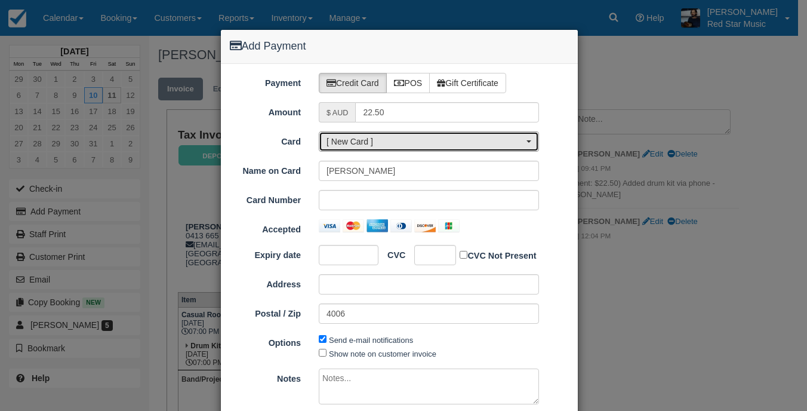
scroll to position [60, 0]
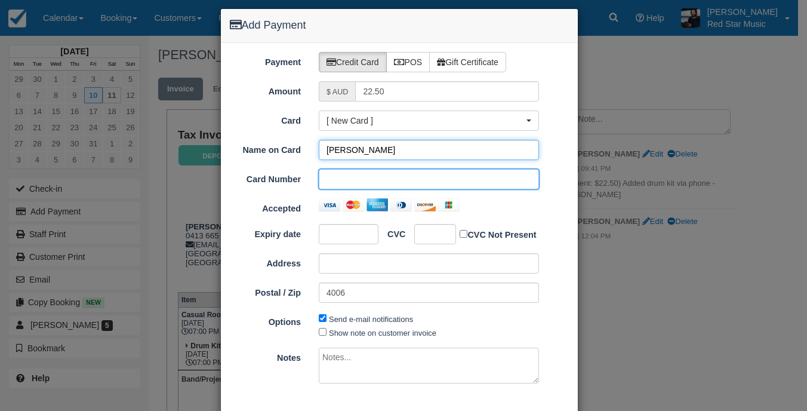
click at [409, 152] on input "[PERSON_NAME]" at bounding box center [429, 150] width 220 height 20
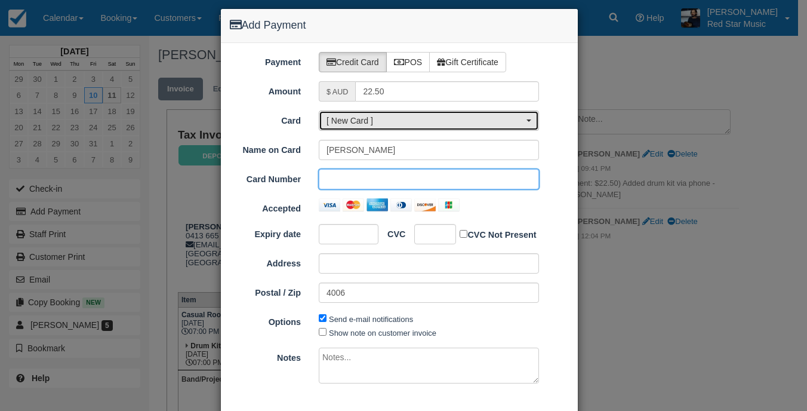
click at [379, 118] on span "[ New Card ]" at bounding box center [424, 121] width 197 height 12
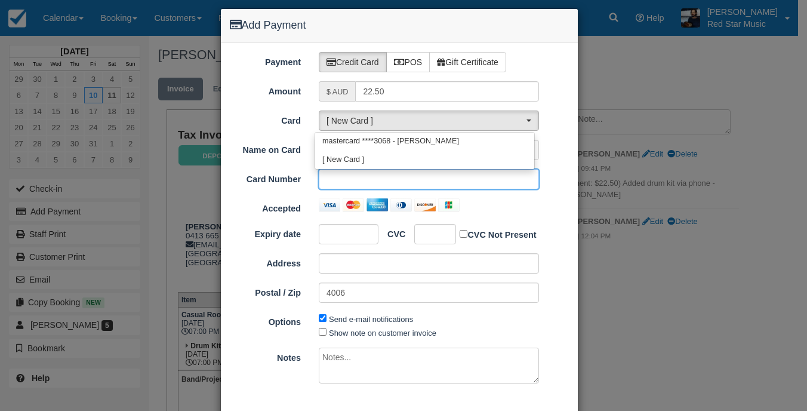
click at [542, 292] on div "4006" at bounding box center [429, 292] width 238 height 20
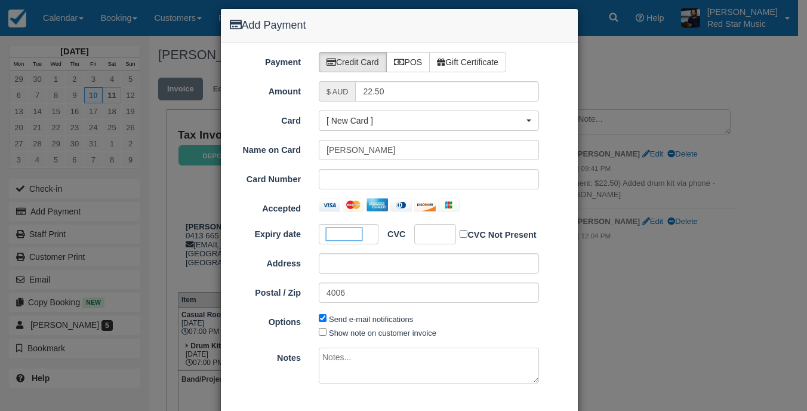
click at [445, 234] on div at bounding box center [435, 234] width 42 height 20
click at [443, 234] on div at bounding box center [435, 234] width 42 height 20
click at [562, 212] on div "Accepted" at bounding box center [399, 206] width 357 height 17
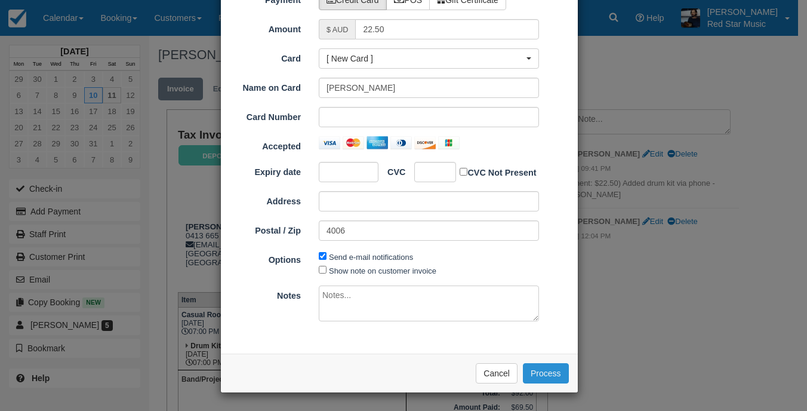
click at [551, 375] on button "Process" at bounding box center [546, 373] width 46 height 20
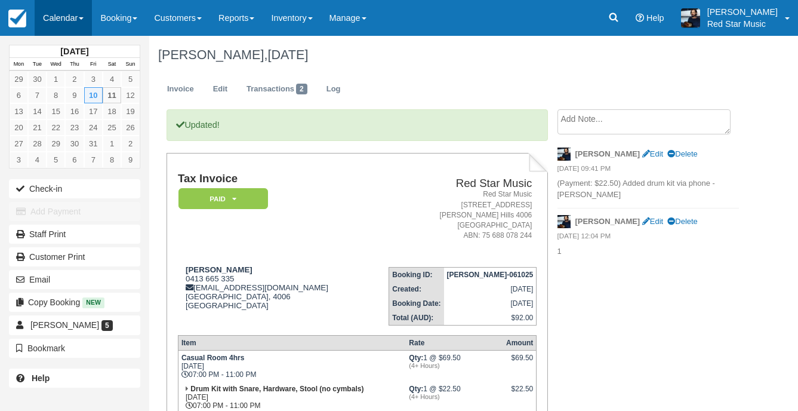
click at [56, 13] on link "Calendar" at bounding box center [63, 18] width 57 height 36
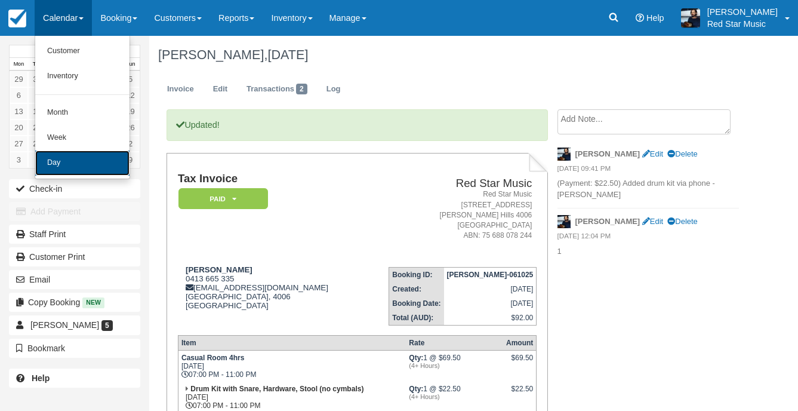
click at [100, 170] on link "Day" at bounding box center [82, 162] width 94 height 25
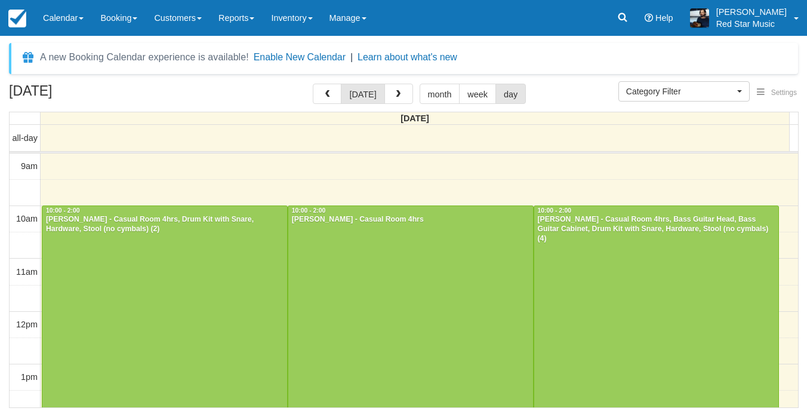
select select
